Goal: Task Accomplishment & Management: Manage account settings

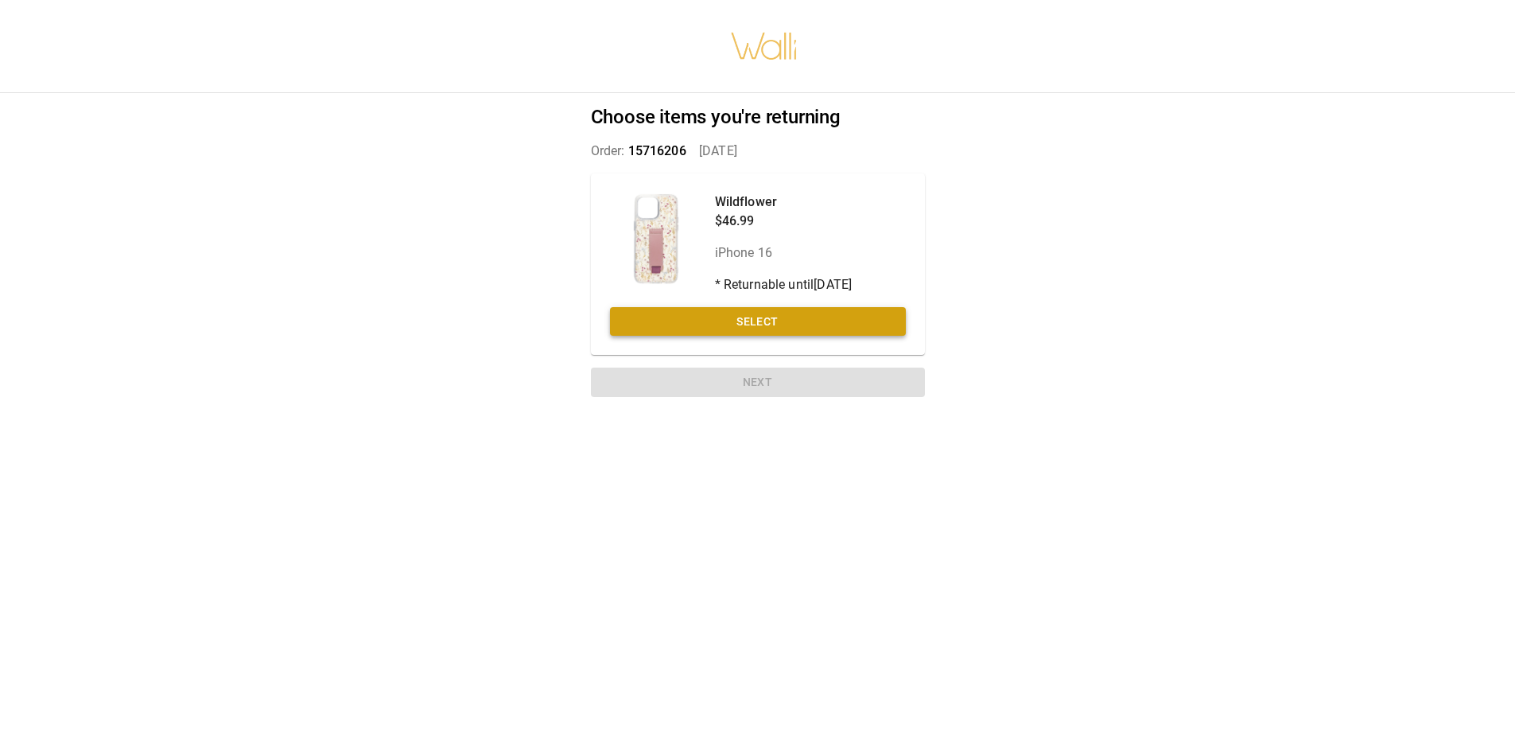
click at [765, 316] on button "Select" at bounding box center [758, 321] width 296 height 29
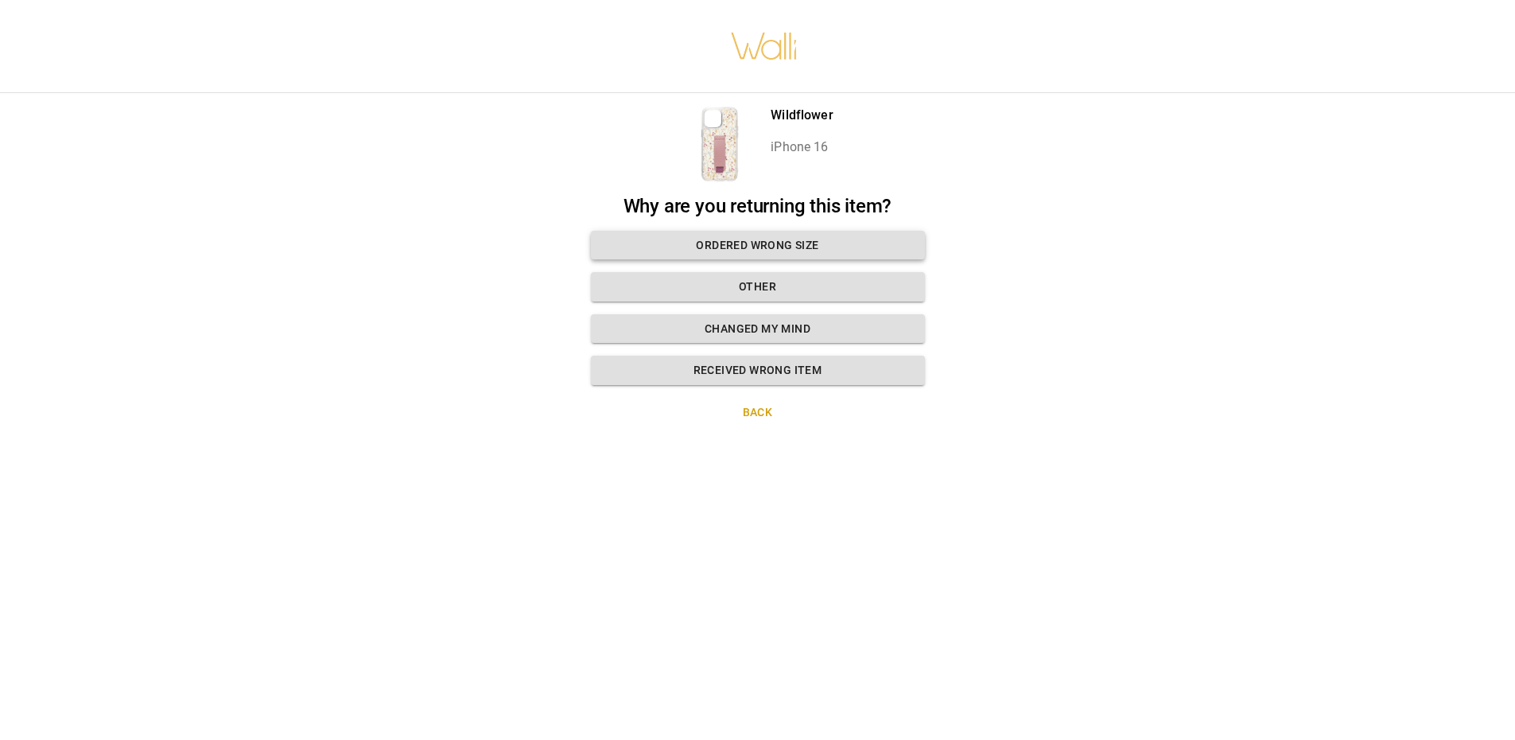
click at [762, 246] on button "Ordered wrong size" at bounding box center [758, 245] width 334 height 29
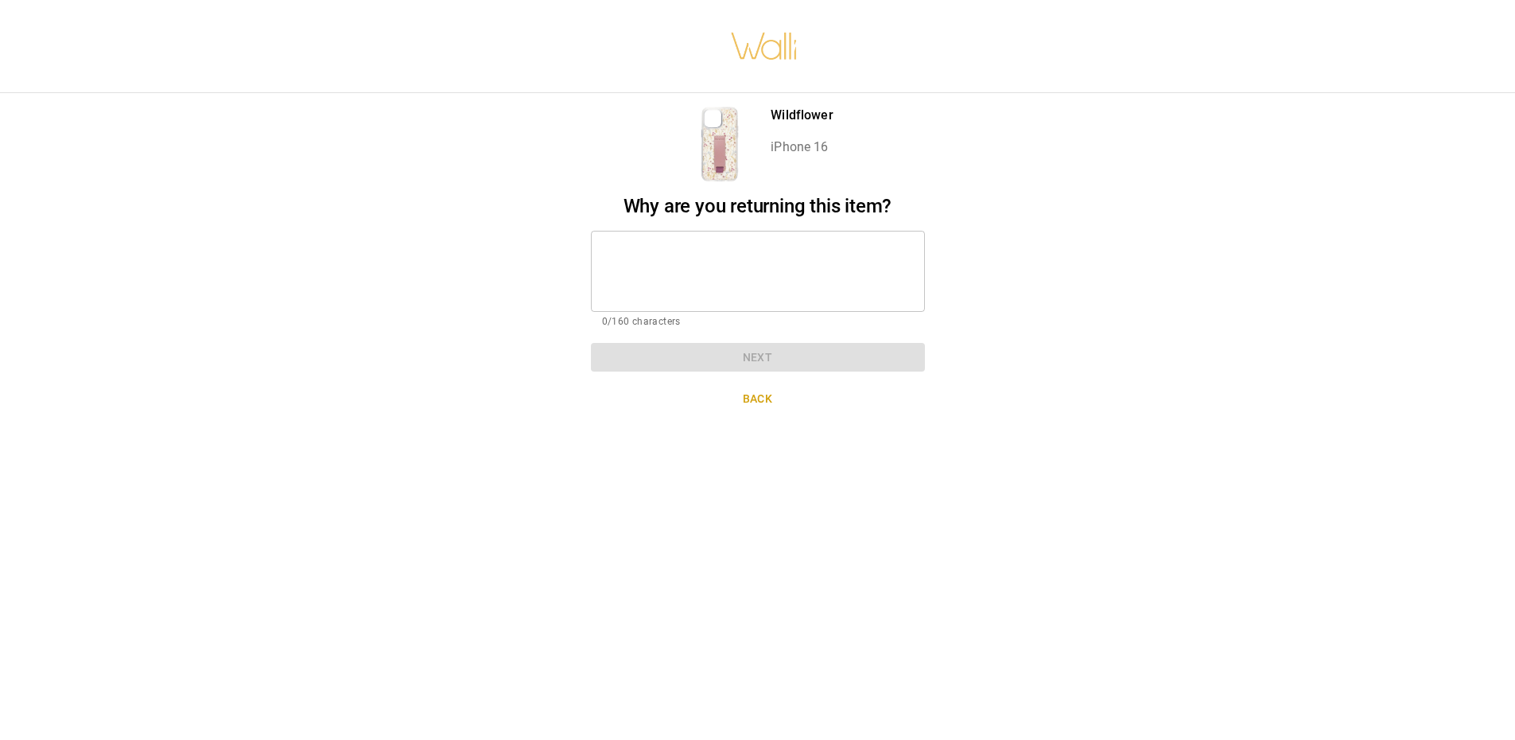
click at [762, 246] on textarea at bounding box center [758, 270] width 312 height 55
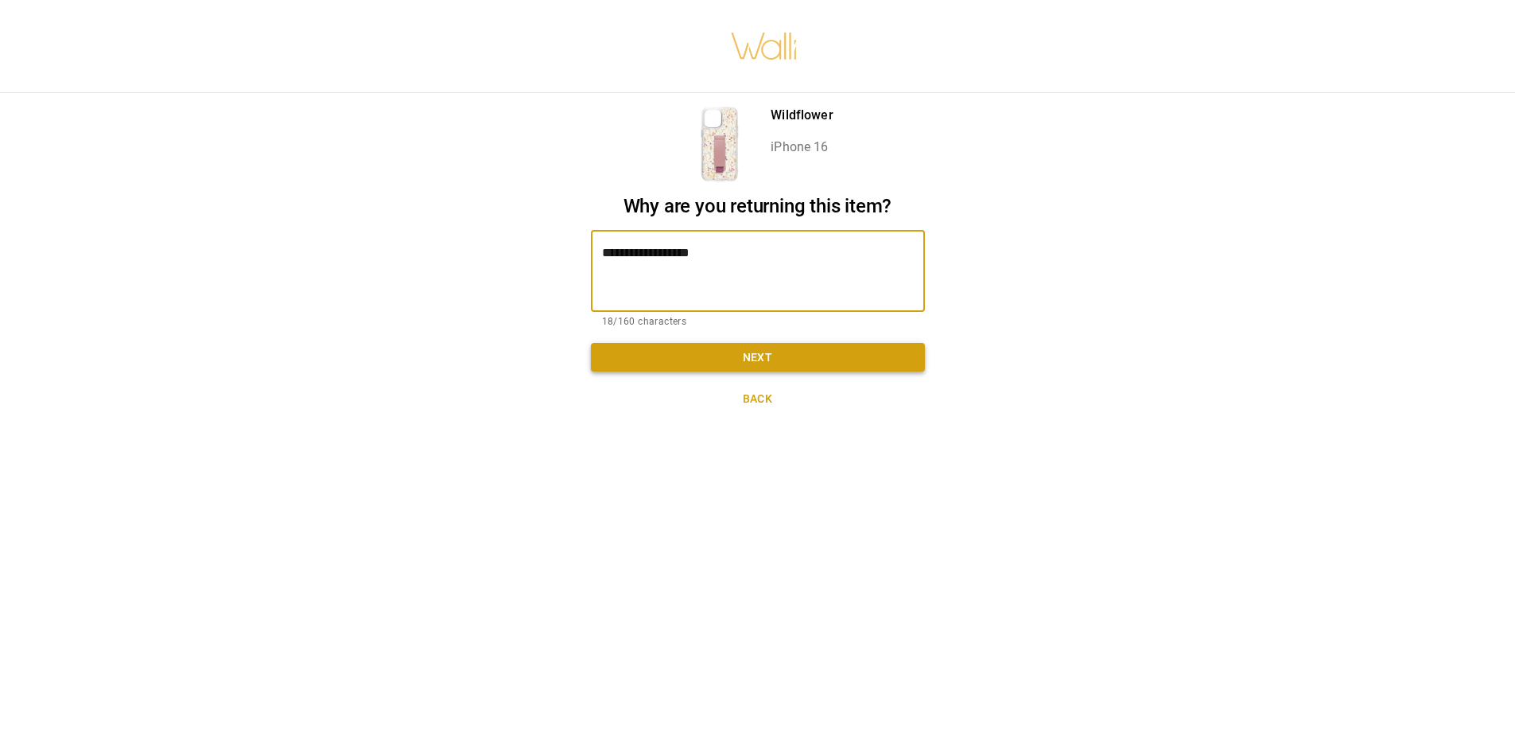
type textarea "**********"
click at [794, 363] on button "Next" at bounding box center [758, 357] width 334 height 29
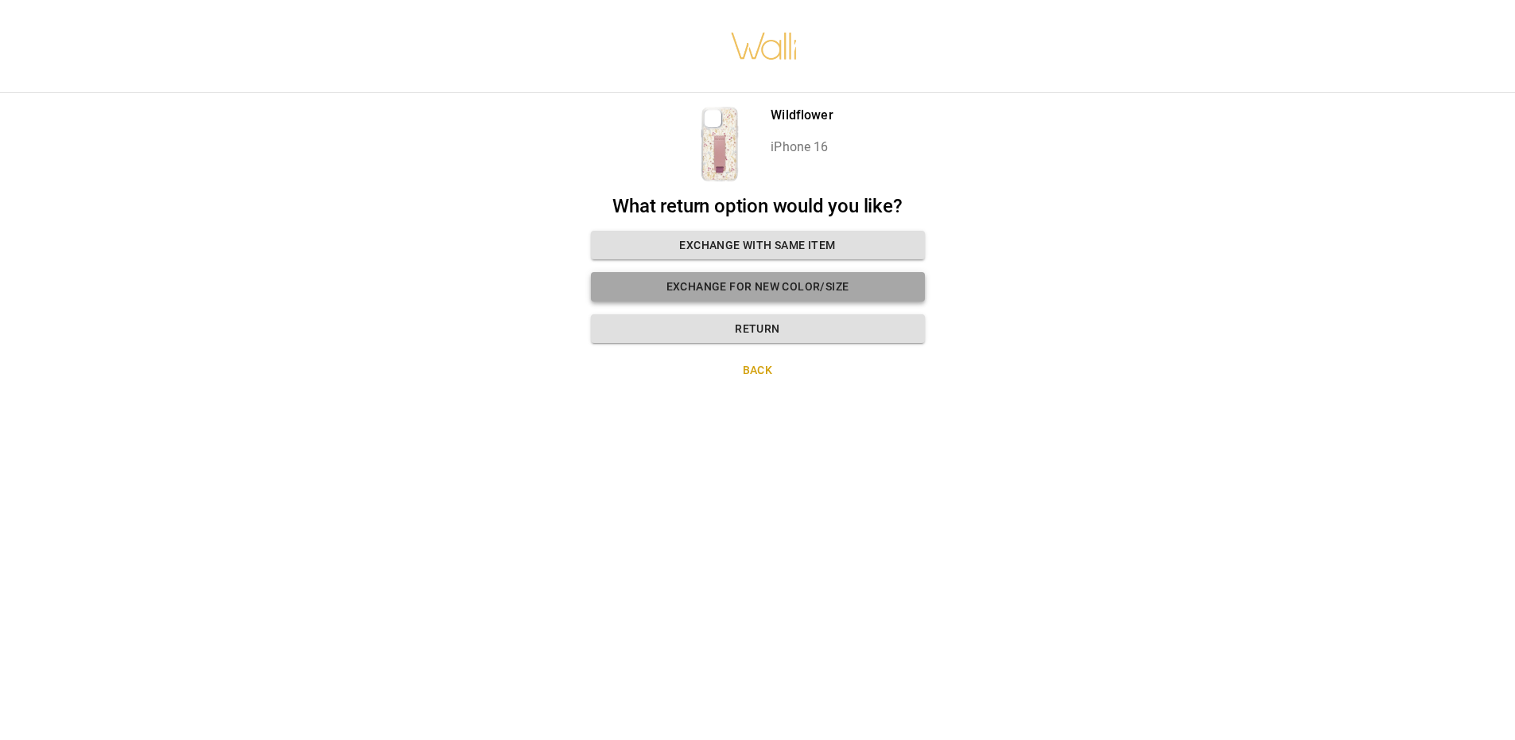
click at [789, 287] on button "Exchange for new color/size" at bounding box center [758, 286] width 334 height 29
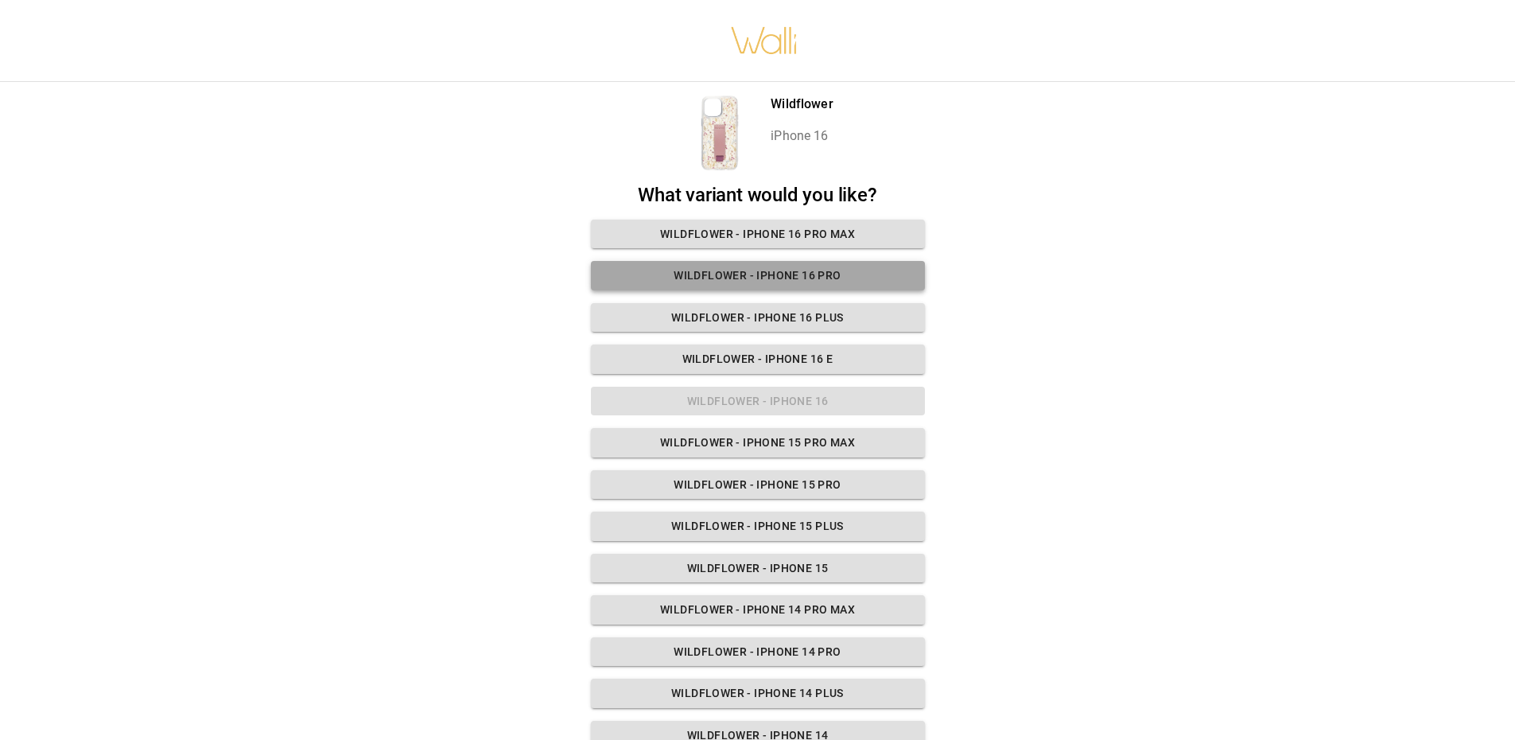
click at [788, 268] on button "Wildflower - iPhone 16 Pro" at bounding box center [758, 275] width 334 height 29
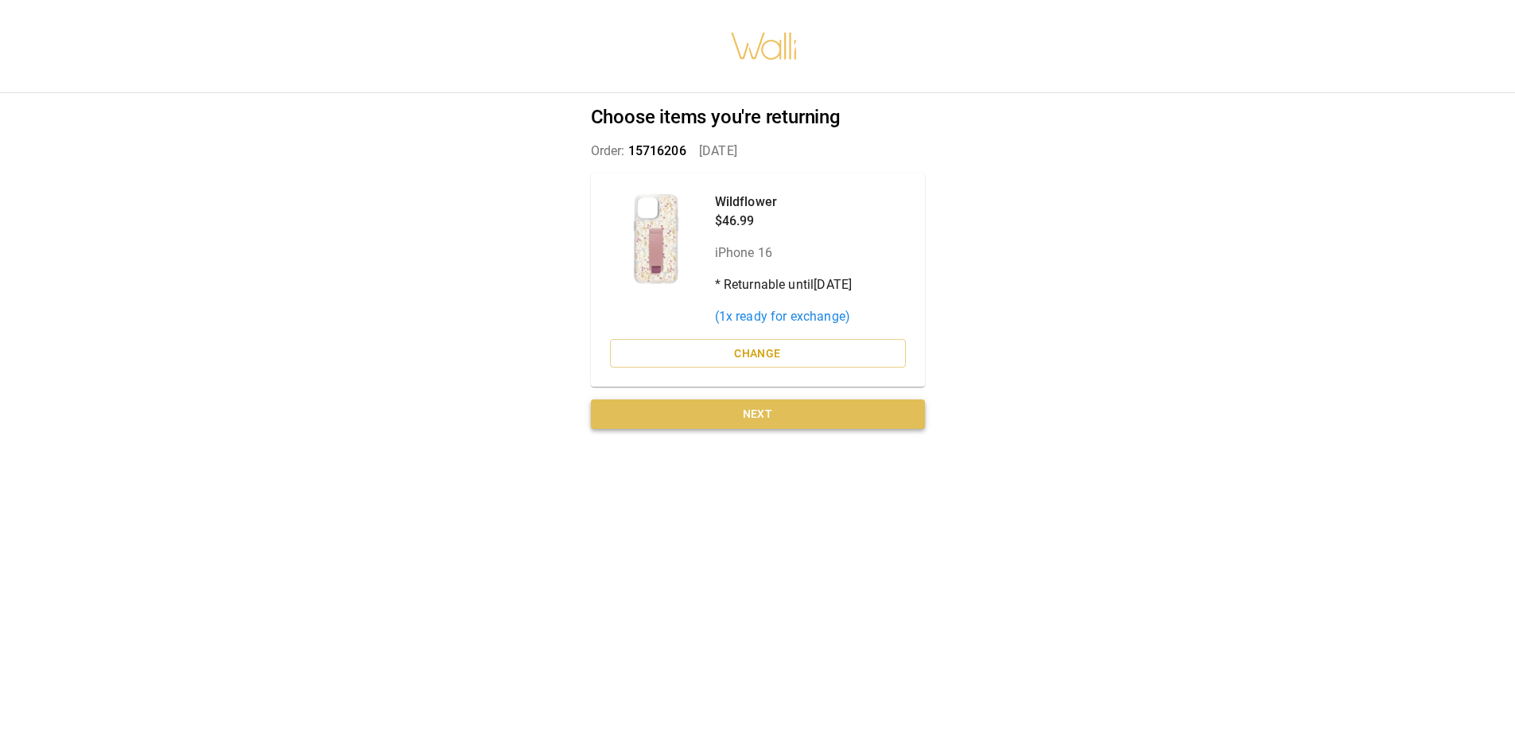
click at [771, 414] on button "Next" at bounding box center [758, 413] width 334 height 29
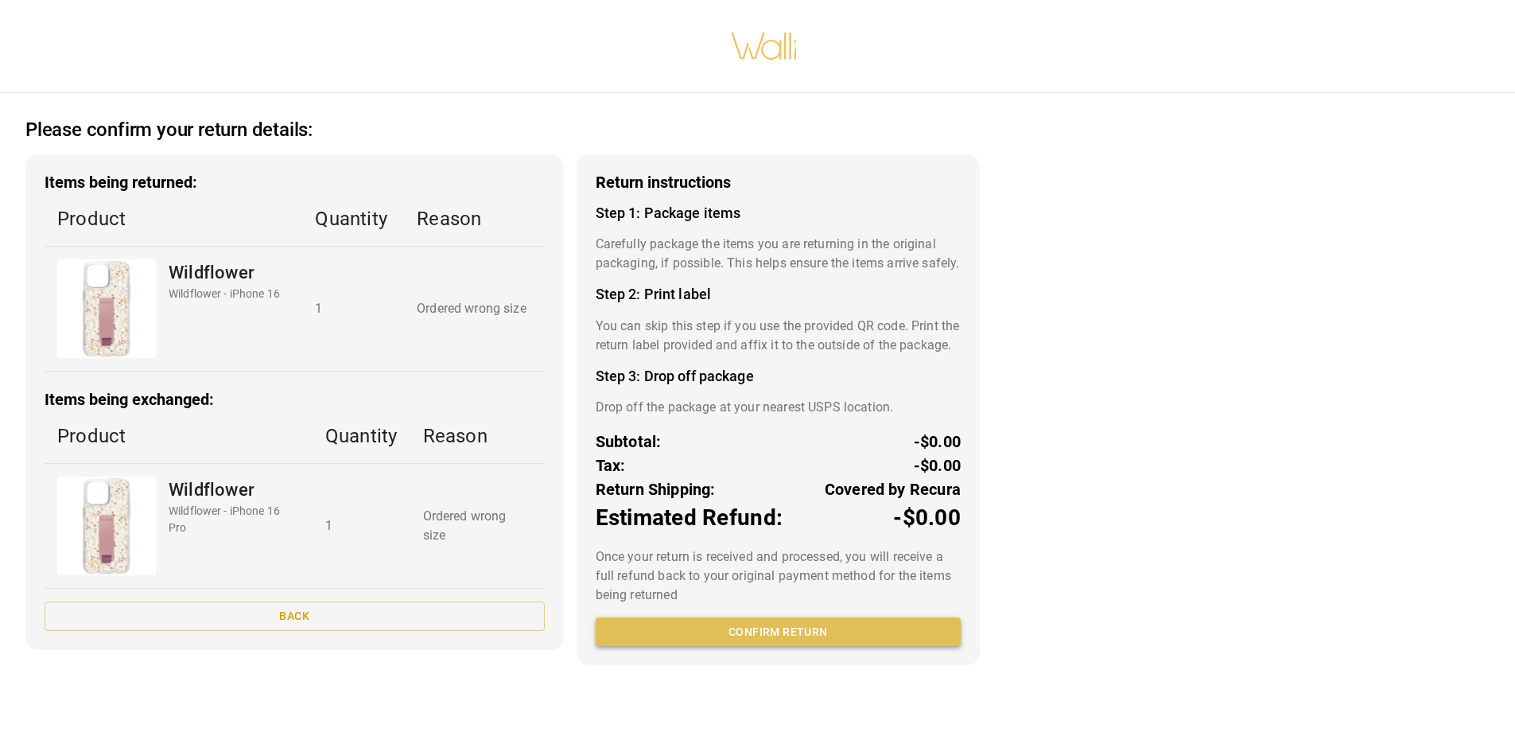
click at [768, 647] on button "Confirm return" at bounding box center [778, 631] width 365 height 29
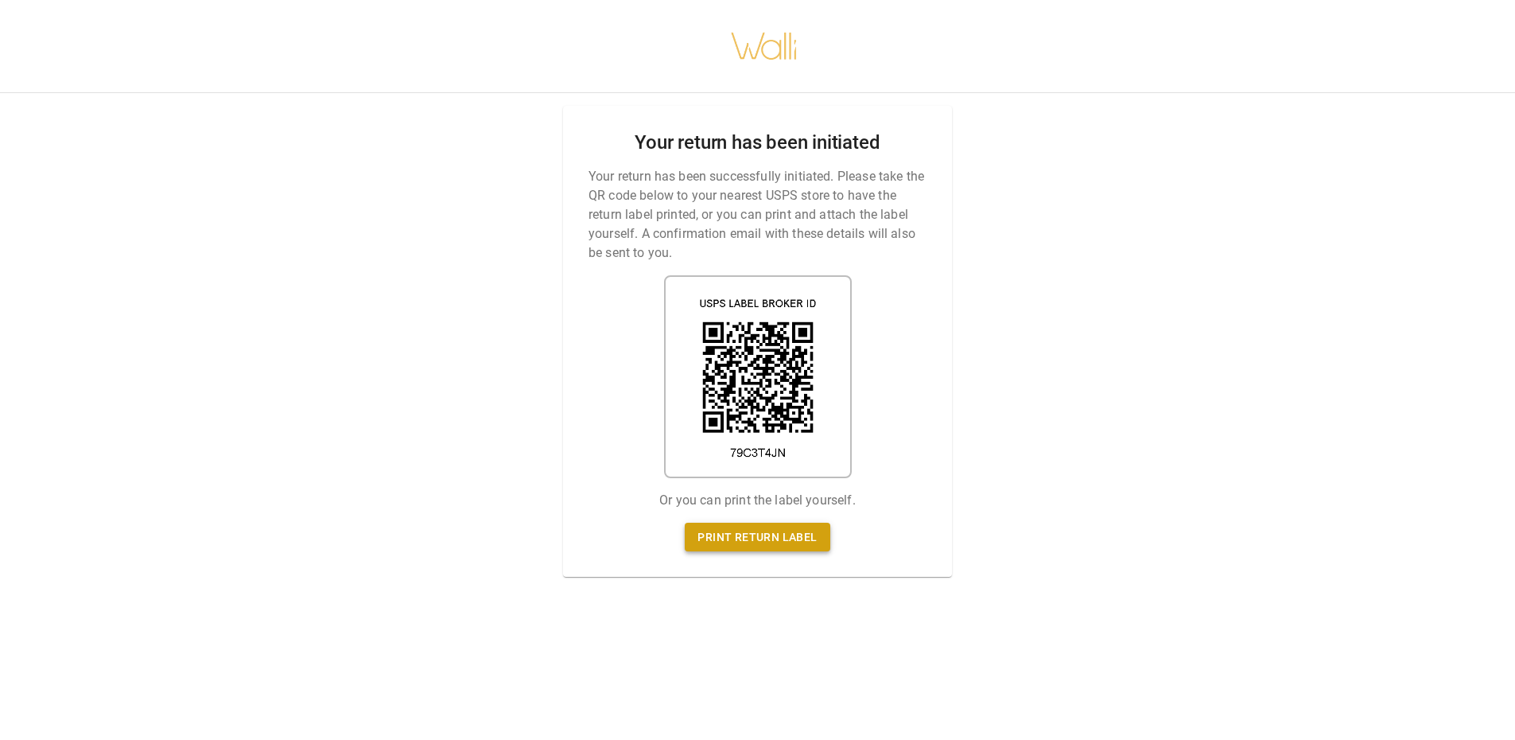
click at [766, 536] on link "Print return label" at bounding box center [757, 536] width 145 height 29
